Goal: Transaction & Acquisition: Book appointment/travel/reservation

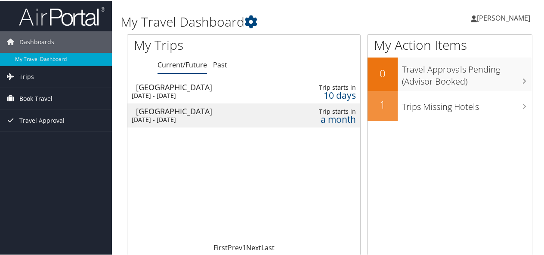
click at [49, 98] on span "Book Travel" at bounding box center [35, 98] width 33 height 22
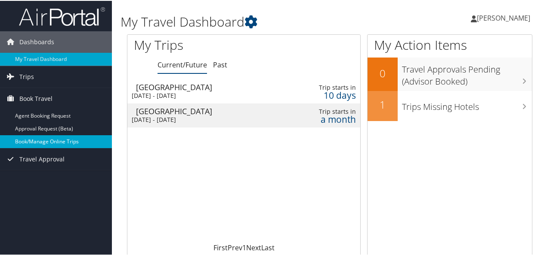
click at [43, 140] on link "Book/Manage Online Trips" at bounding box center [56, 141] width 112 height 13
